Goal: Browse casually: Explore the website without a specific task or goal

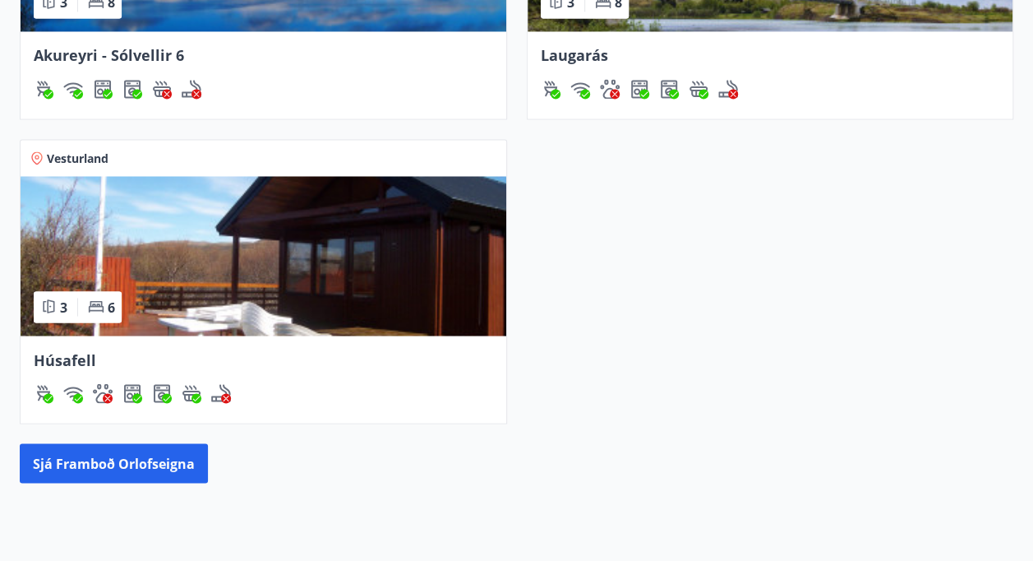
scroll to position [1397, 0]
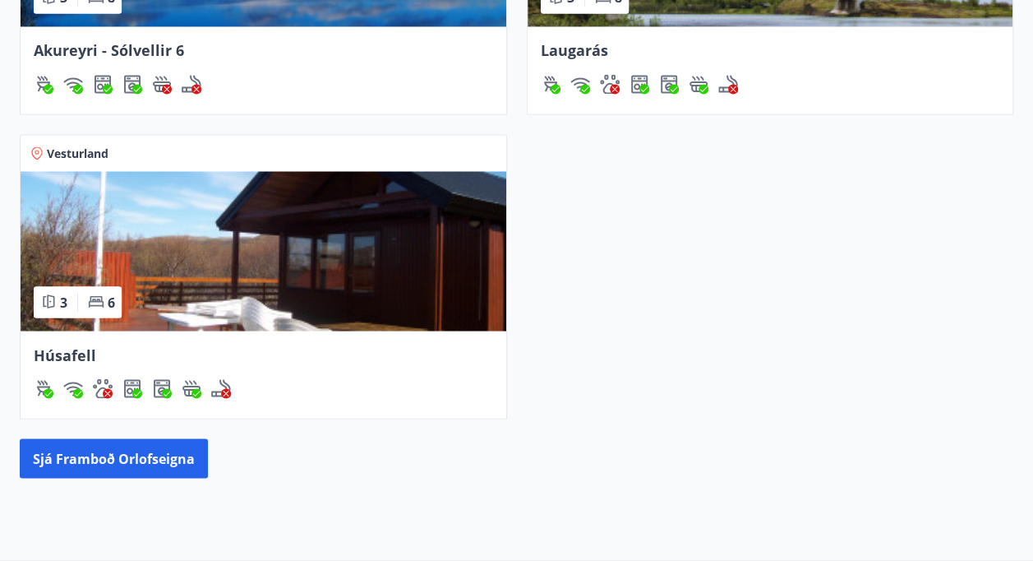
click at [296, 255] on img at bounding box center [264, 250] width 486 height 159
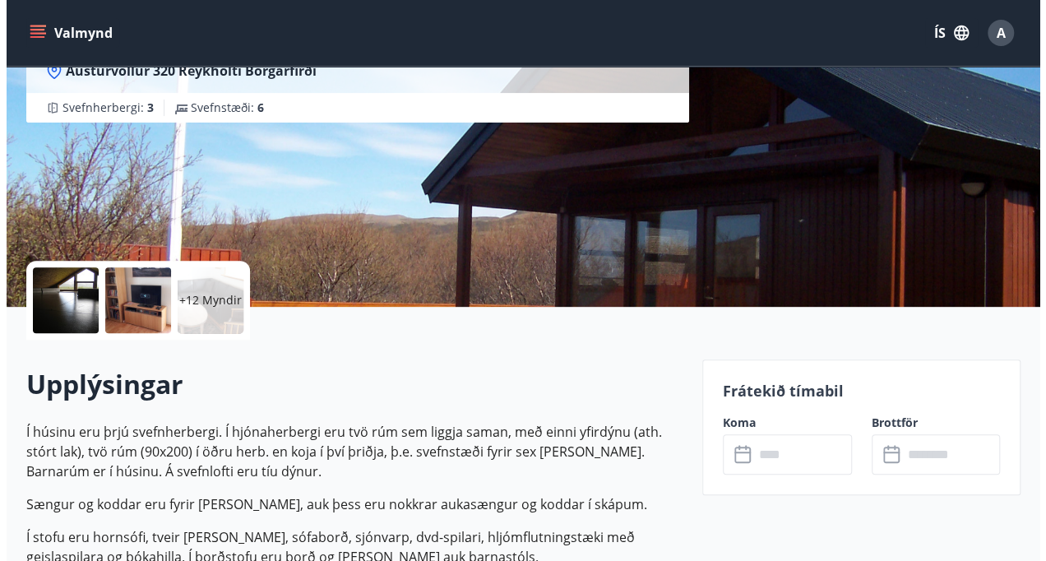
scroll to position [247, 0]
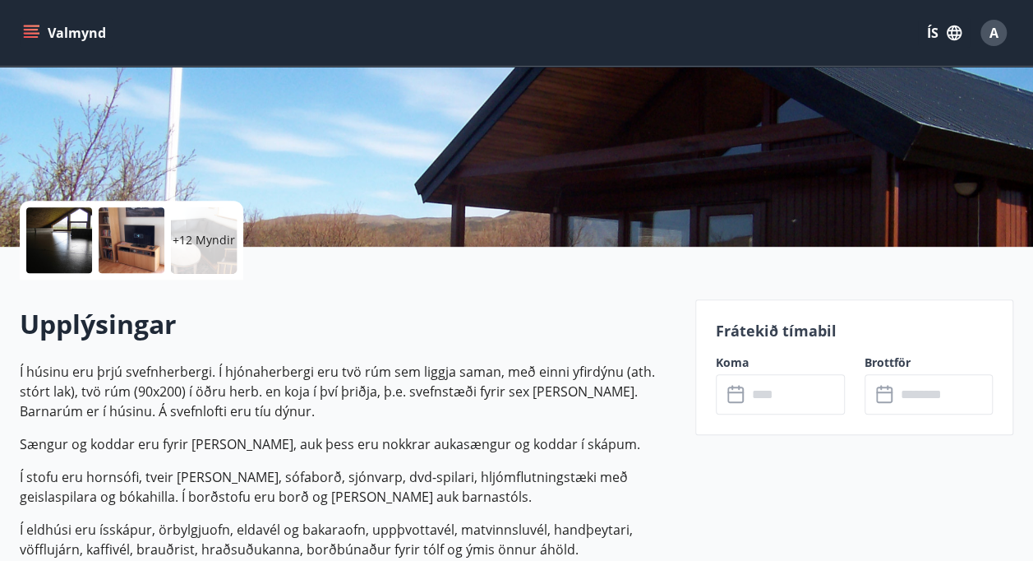
click at [203, 237] on p "+12 Myndir" at bounding box center [204, 240] width 62 height 16
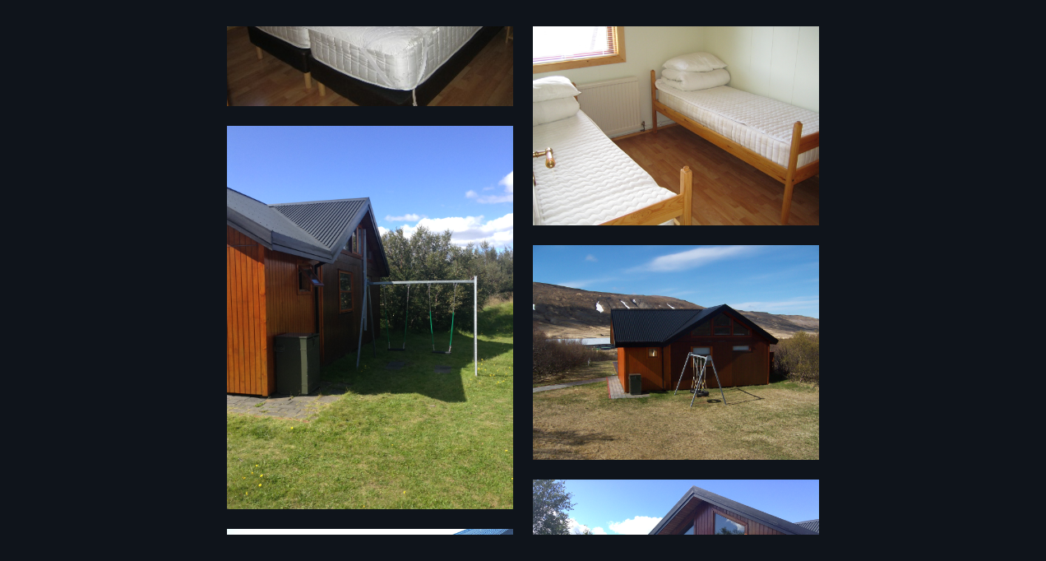
scroll to position [1315, 0]
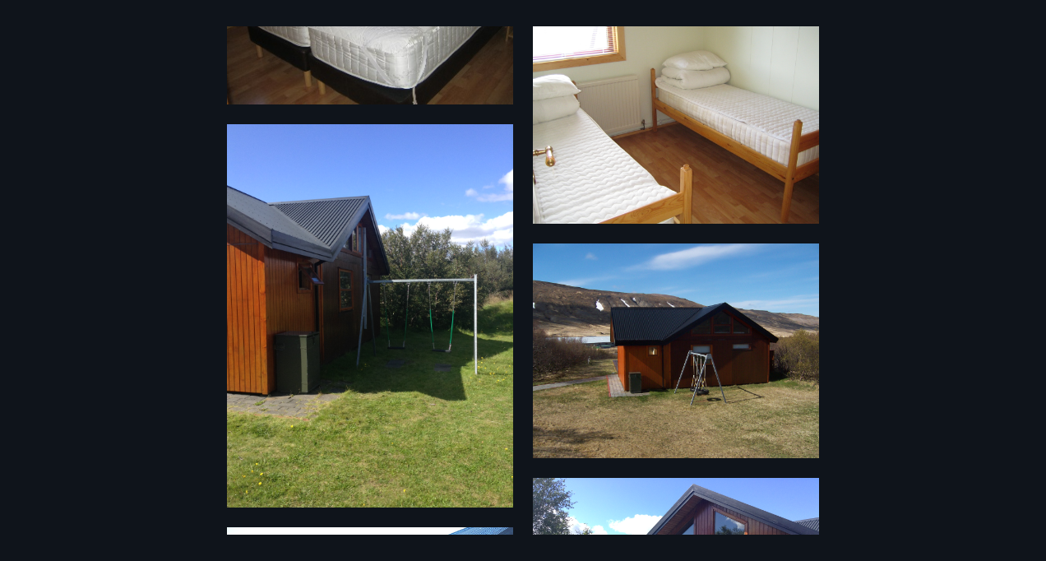
click at [612, 353] on img at bounding box center [676, 350] width 286 height 215
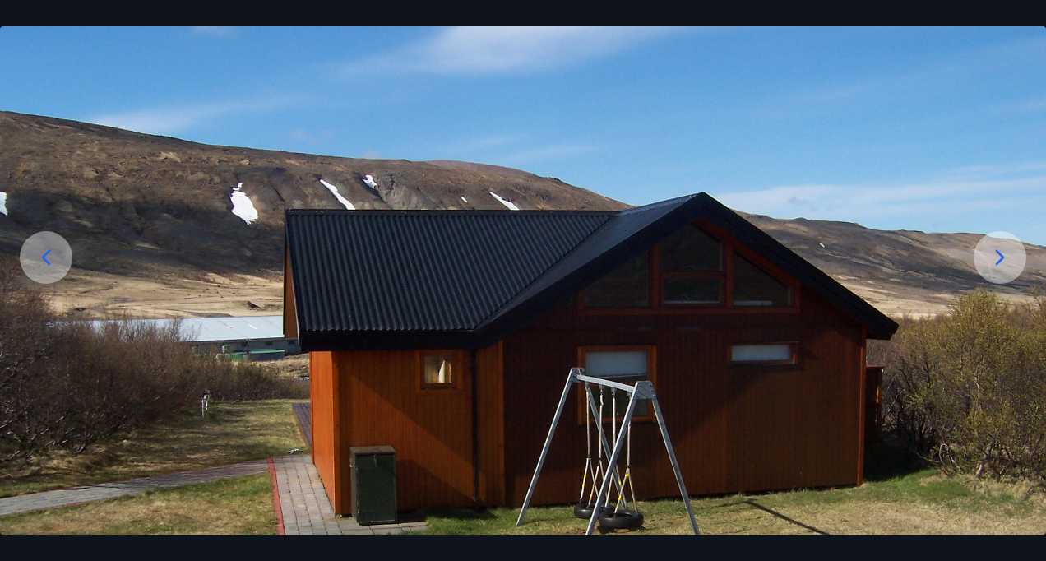
scroll to position [164, 0]
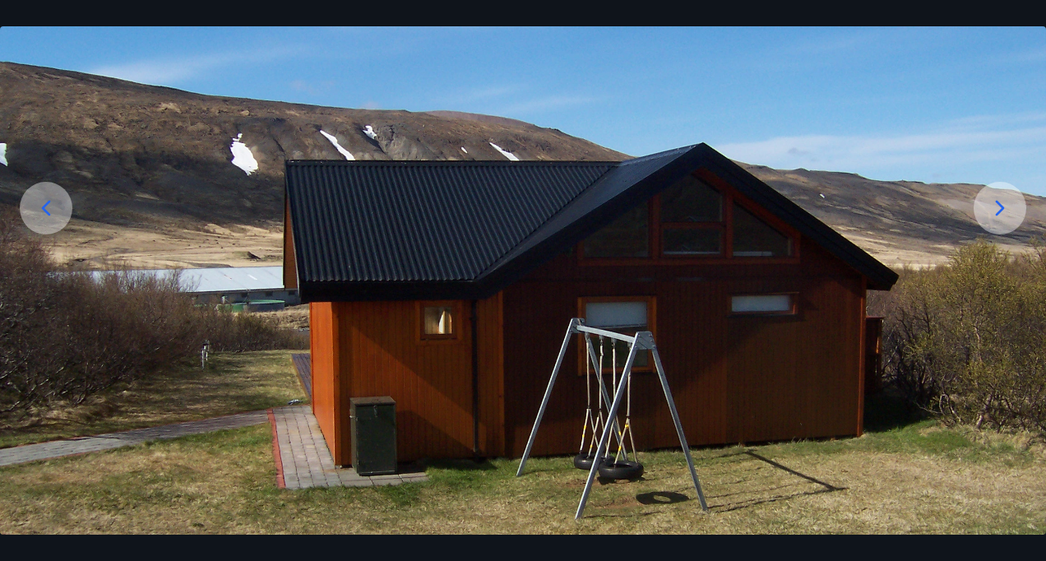
click at [385, 138] on img at bounding box center [523, 320] width 1046 height 784
click at [1009, 212] on icon at bounding box center [999, 208] width 26 height 26
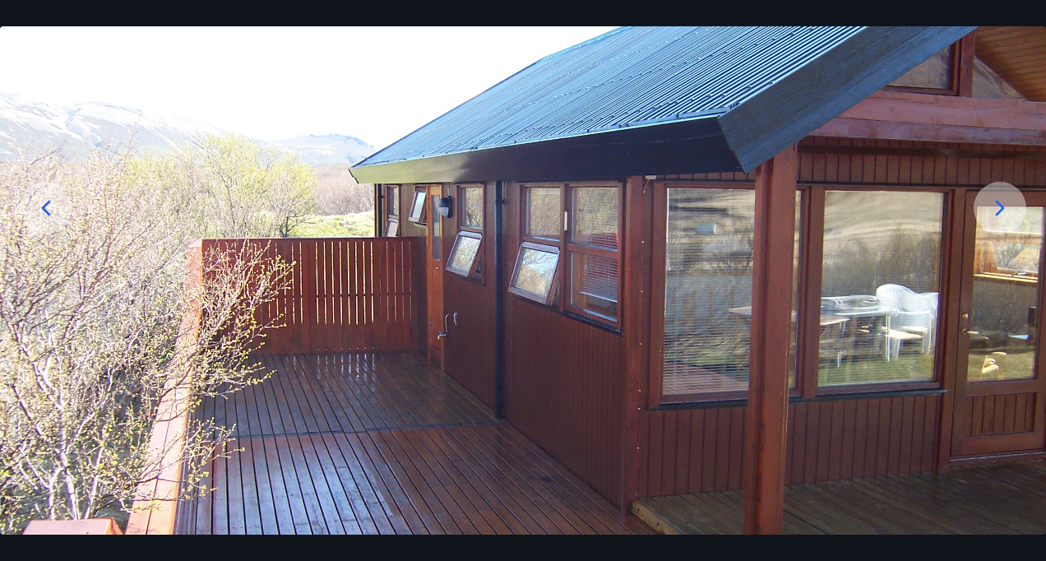
click at [973, 212] on div at bounding box center [999, 208] width 53 height 53
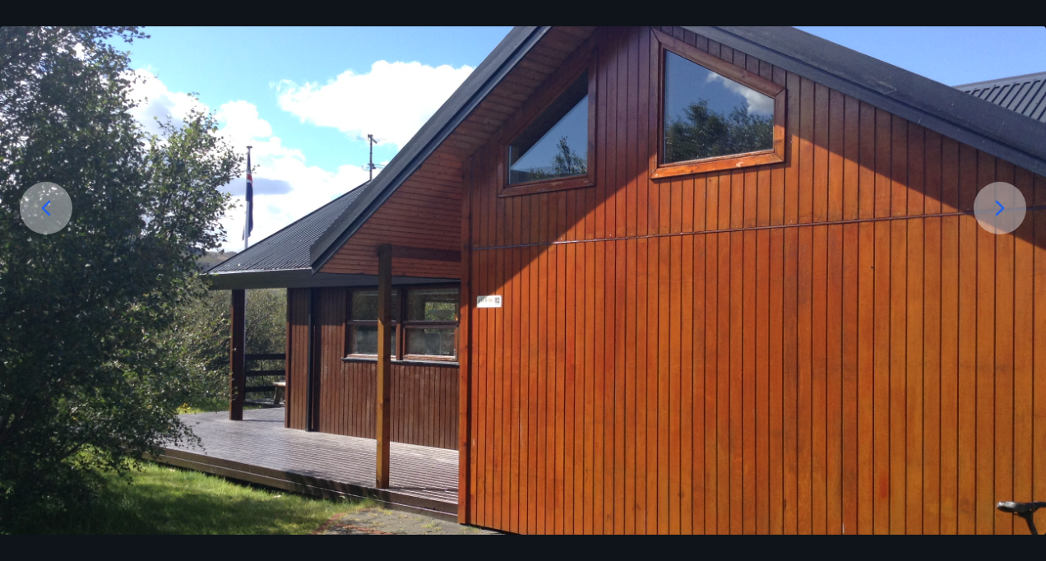
click at [973, 212] on div at bounding box center [999, 208] width 53 height 53
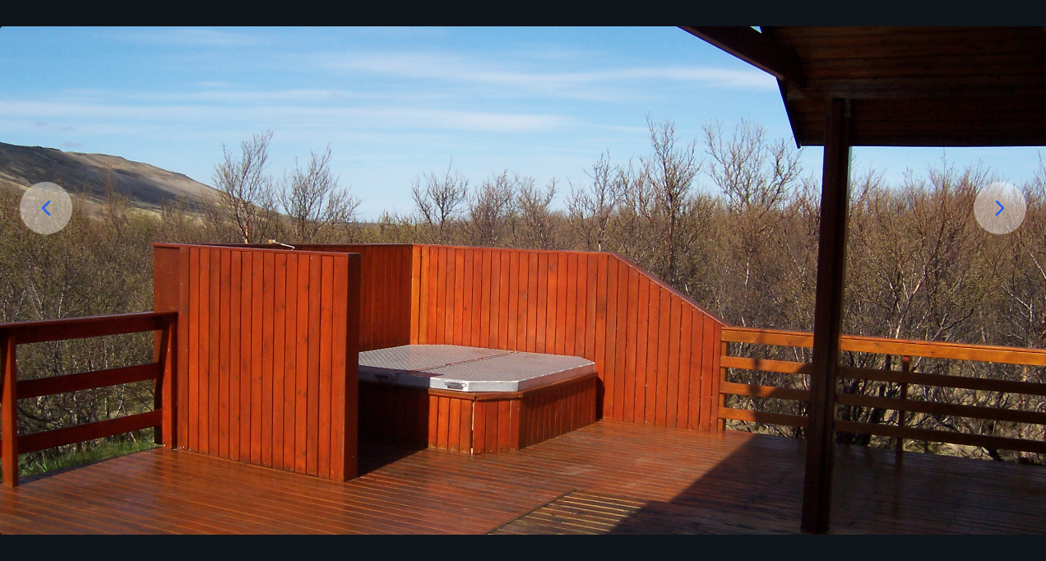
click at [973, 212] on div at bounding box center [999, 208] width 53 height 53
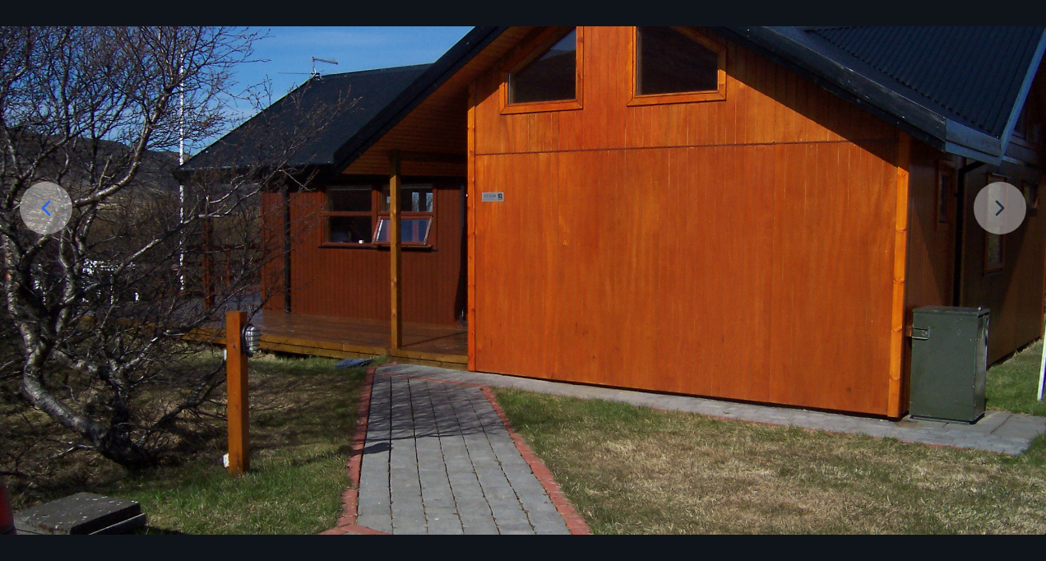
click at [983, 209] on img at bounding box center [523, 320] width 1046 height 784
click at [48, 210] on icon at bounding box center [46, 208] width 26 height 26
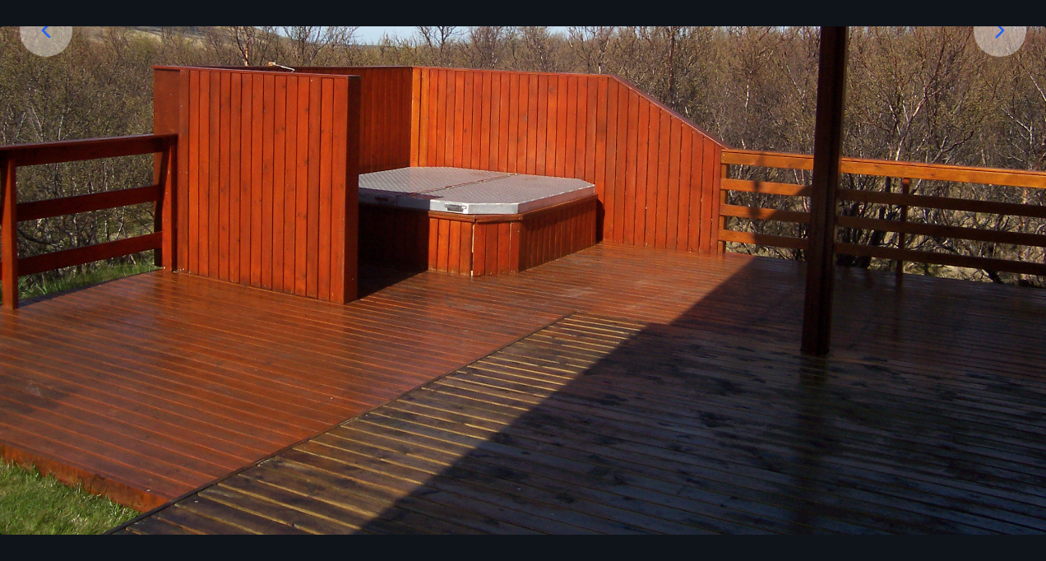
scroll to position [0, 0]
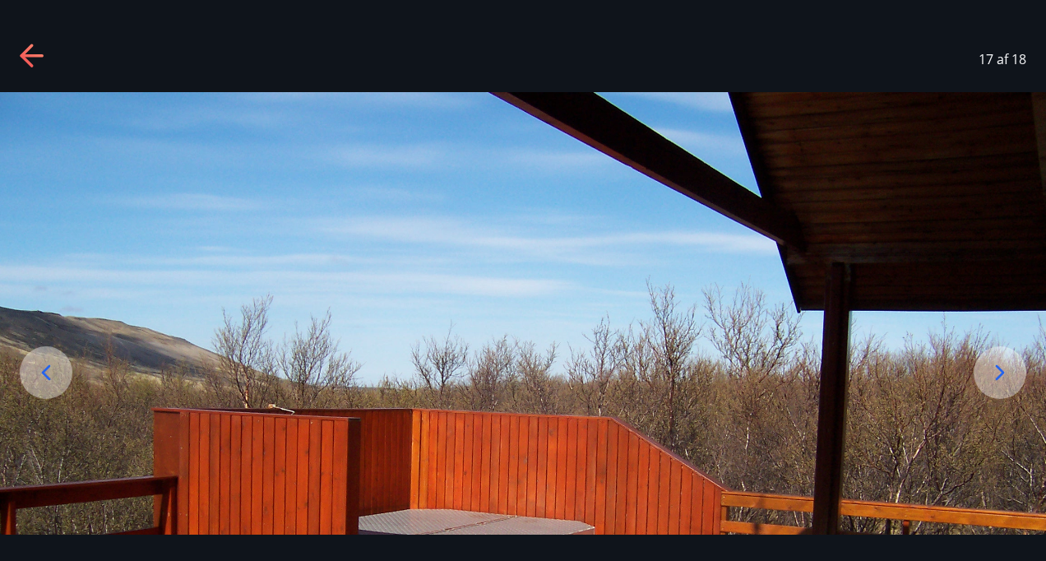
click at [25, 48] on icon at bounding box center [33, 57] width 26 height 26
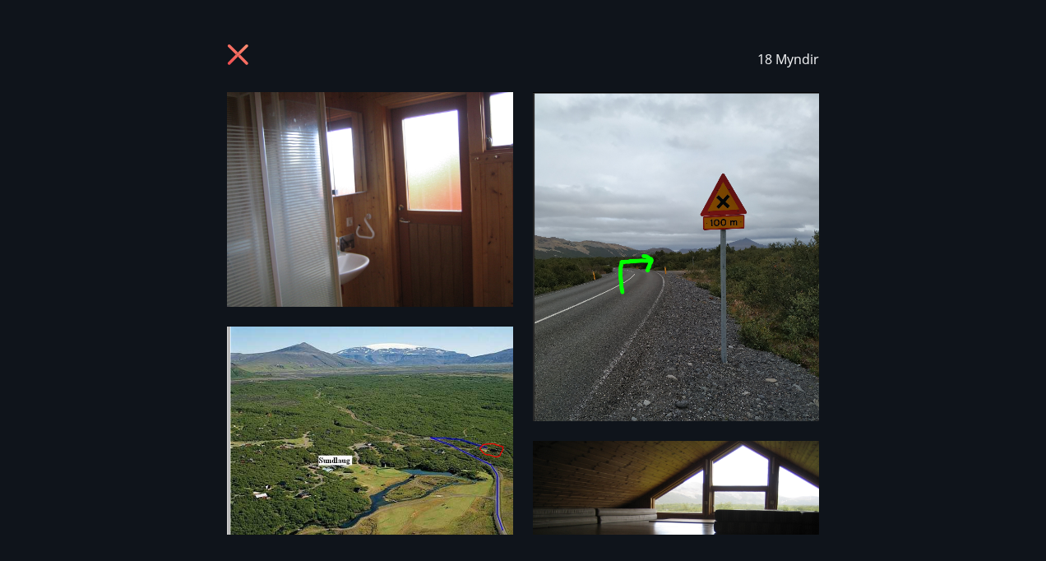
click at [232, 61] on icon at bounding box center [238, 54] width 21 height 21
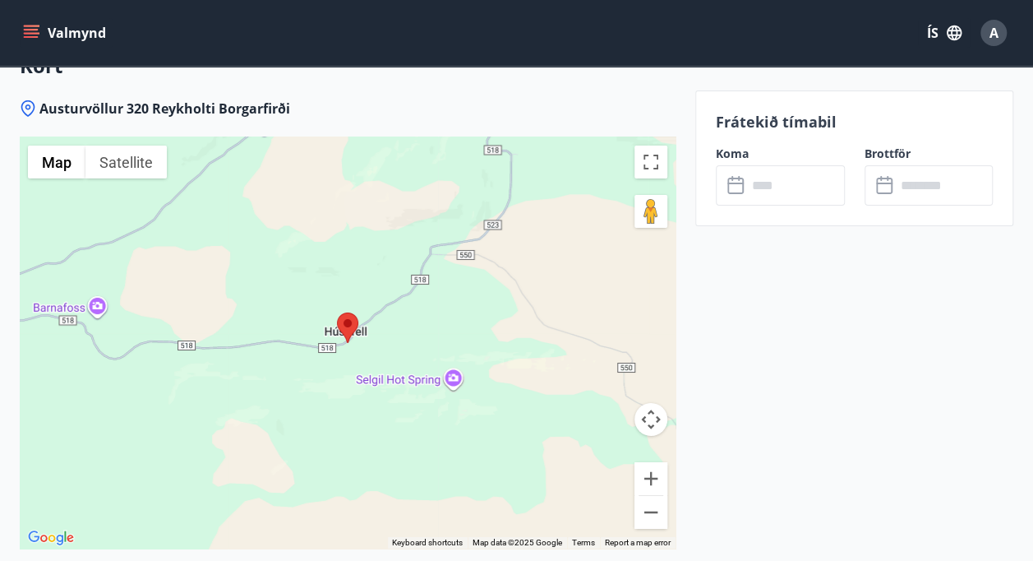
scroll to position [2712, 0]
